Goal: Transaction & Acquisition: Subscribe to service/newsletter

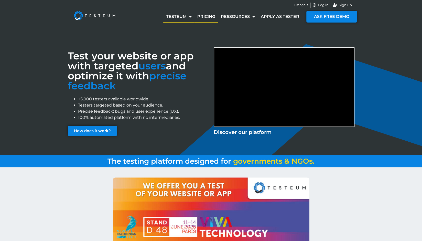
click at [212, 16] on link "Pricing" at bounding box center [206, 17] width 24 height 12
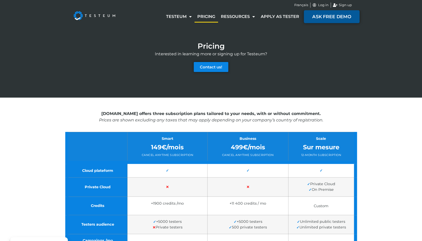
click at [330, 13] on link "ASK FREE DEMO" at bounding box center [332, 16] width 56 height 13
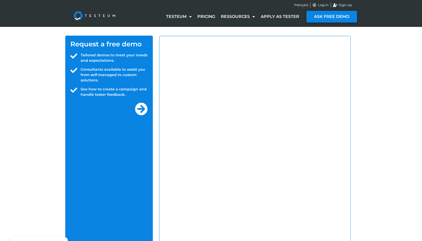
select select "NC"
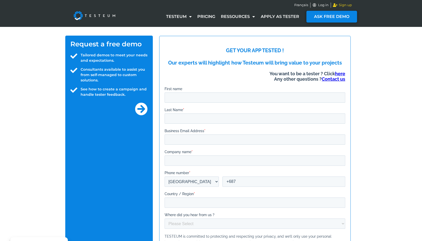
click at [350, 4] on span "Sign up" at bounding box center [345, 5] width 14 height 5
click at [93, 18] on img at bounding box center [94, 15] width 53 height 20
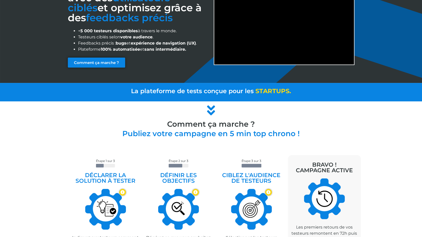
scroll to position [24, 0]
